Goal: Task Accomplishment & Management: Manage account settings

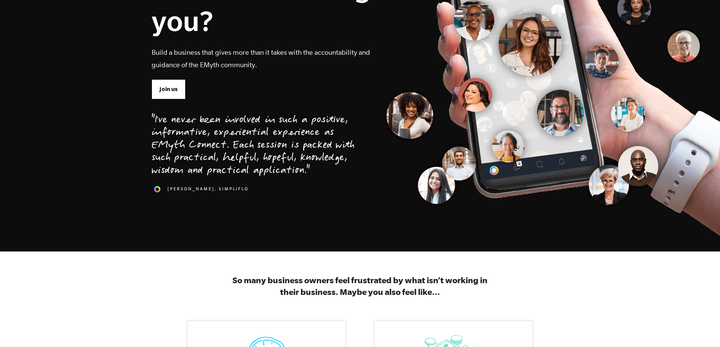
scroll to position [151, 0]
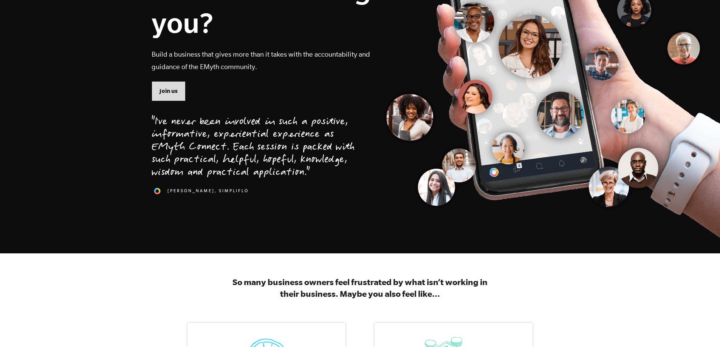
click at [168, 90] on span "Join us" at bounding box center [168, 91] width 18 height 8
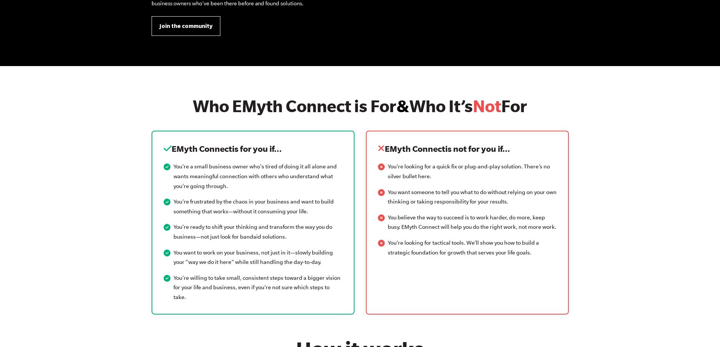
scroll to position [857, 0]
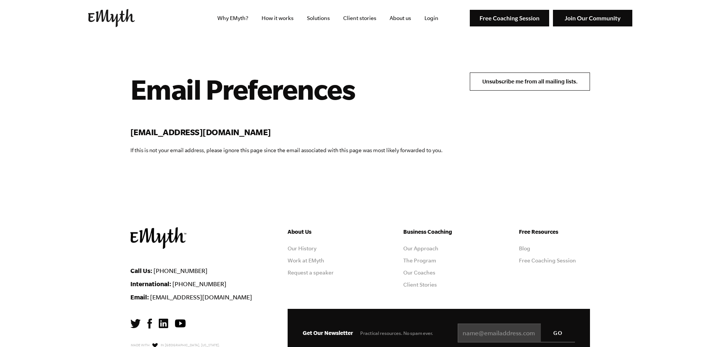
click at [523, 76] on input "Unsubscribe me from all mailing lists." at bounding box center [530, 82] width 120 height 18
